Goal: Communication & Community: Answer question/provide support

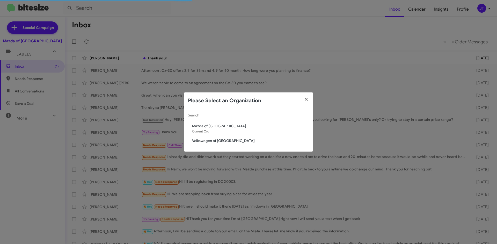
click at [222, 141] on span "Volkswagen of [GEOGRAPHIC_DATA]" at bounding box center [250, 140] width 117 height 5
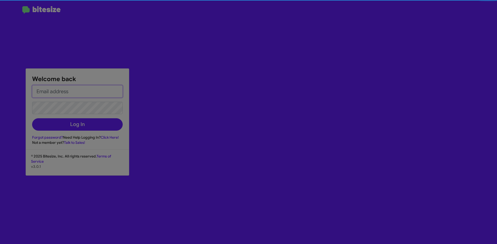
type input "[EMAIL_ADDRESS][DOMAIN_NAME]"
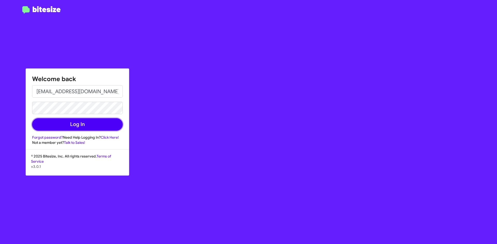
click at [76, 122] on button "Log In" at bounding box center [77, 124] width 91 height 12
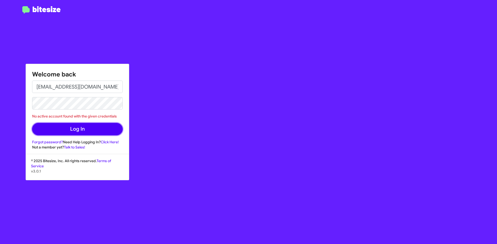
click at [76, 132] on button "Log In" at bounding box center [77, 129] width 91 height 12
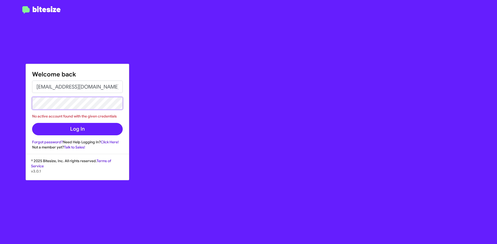
click at [32, 123] on button "Log In" at bounding box center [77, 129] width 91 height 12
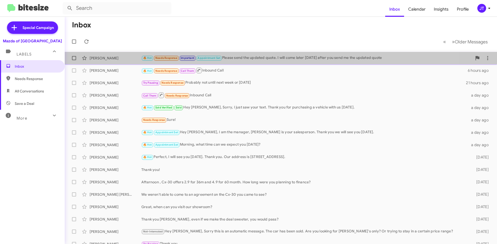
click at [283, 62] on div "[PERSON_NAME] 🔥 Hot Needs Response Important Appointment Set Please send the up…" at bounding box center [281, 58] width 424 height 10
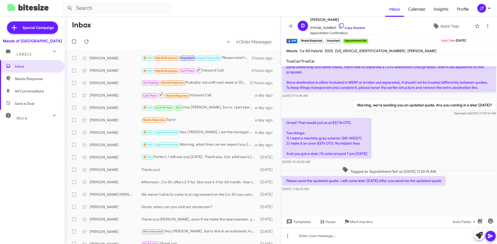
scroll to position [306, 0]
click at [351, 28] on link "Copy Number" at bounding box center [351, 28] width 27 height 4
